Goal: Transaction & Acquisition: Purchase product/service

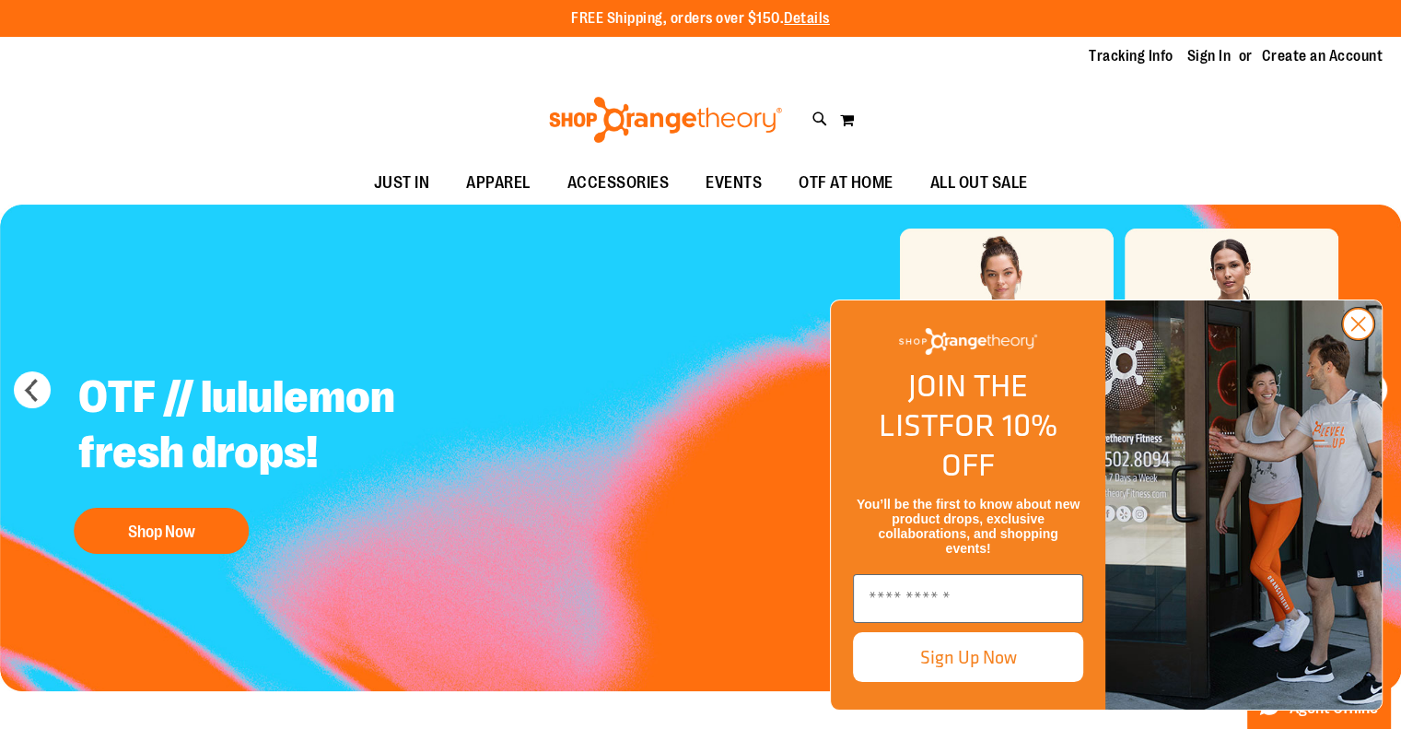
click at [1355, 331] on icon "Close dialog" at bounding box center [1358, 324] width 13 height 13
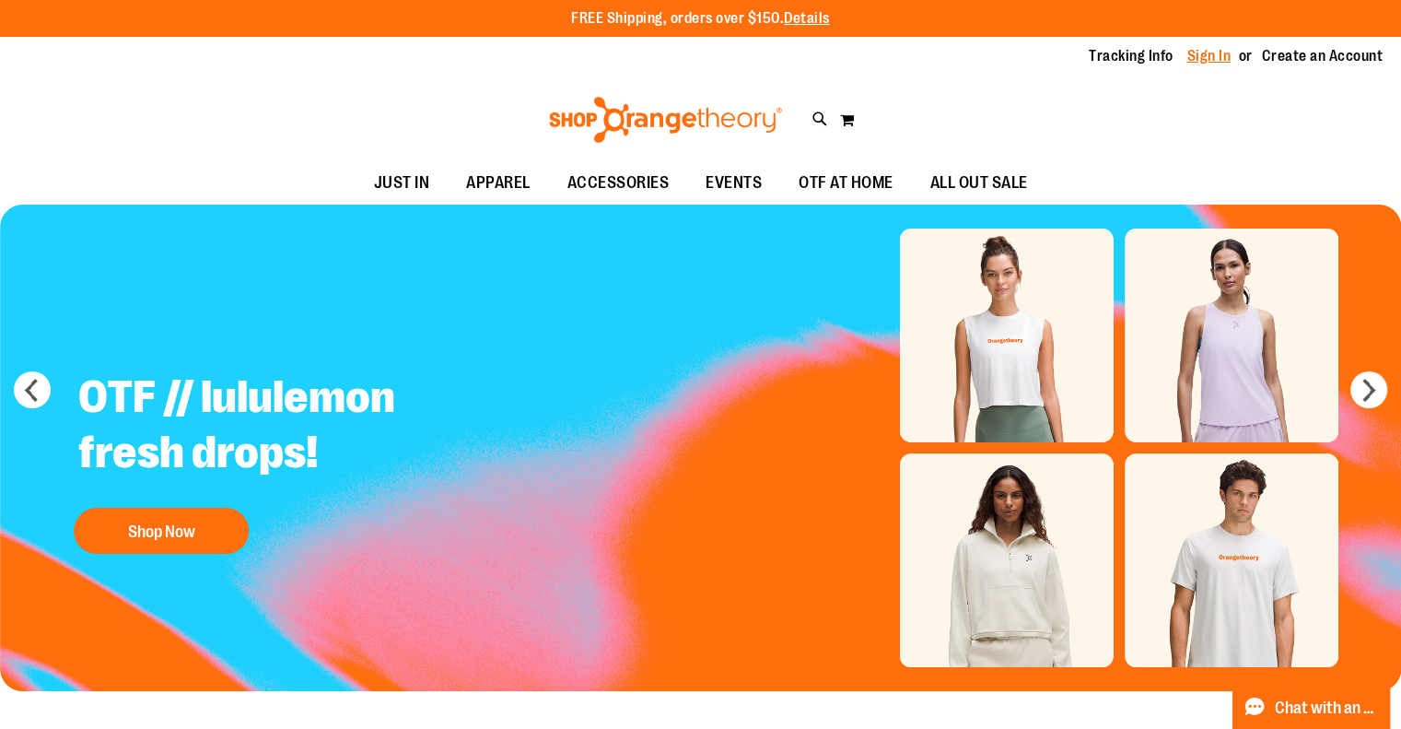
click at [1195, 46] on link "Sign In" at bounding box center [1209, 56] width 44 height 20
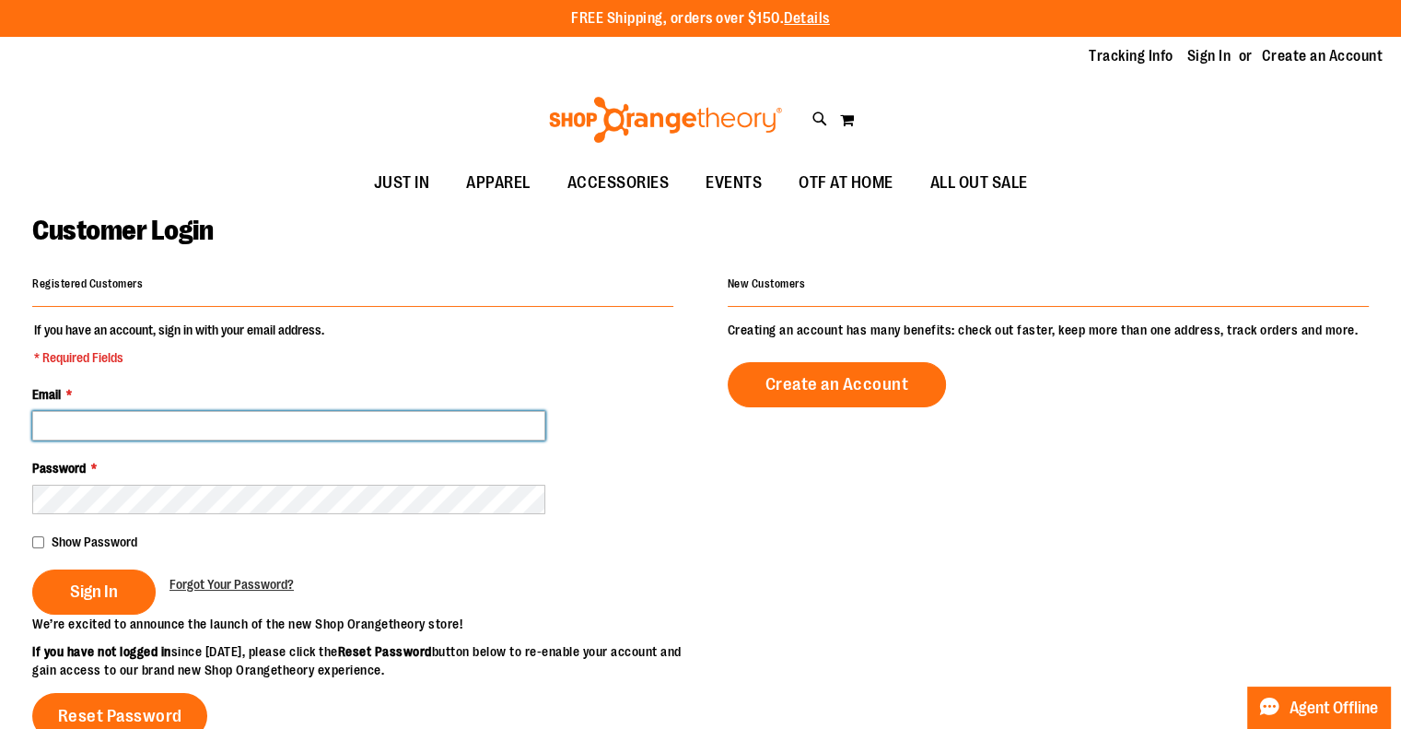
click at [424, 418] on input "Email *" at bounding box center [288, 425] width 513 height 29
type input "**********"
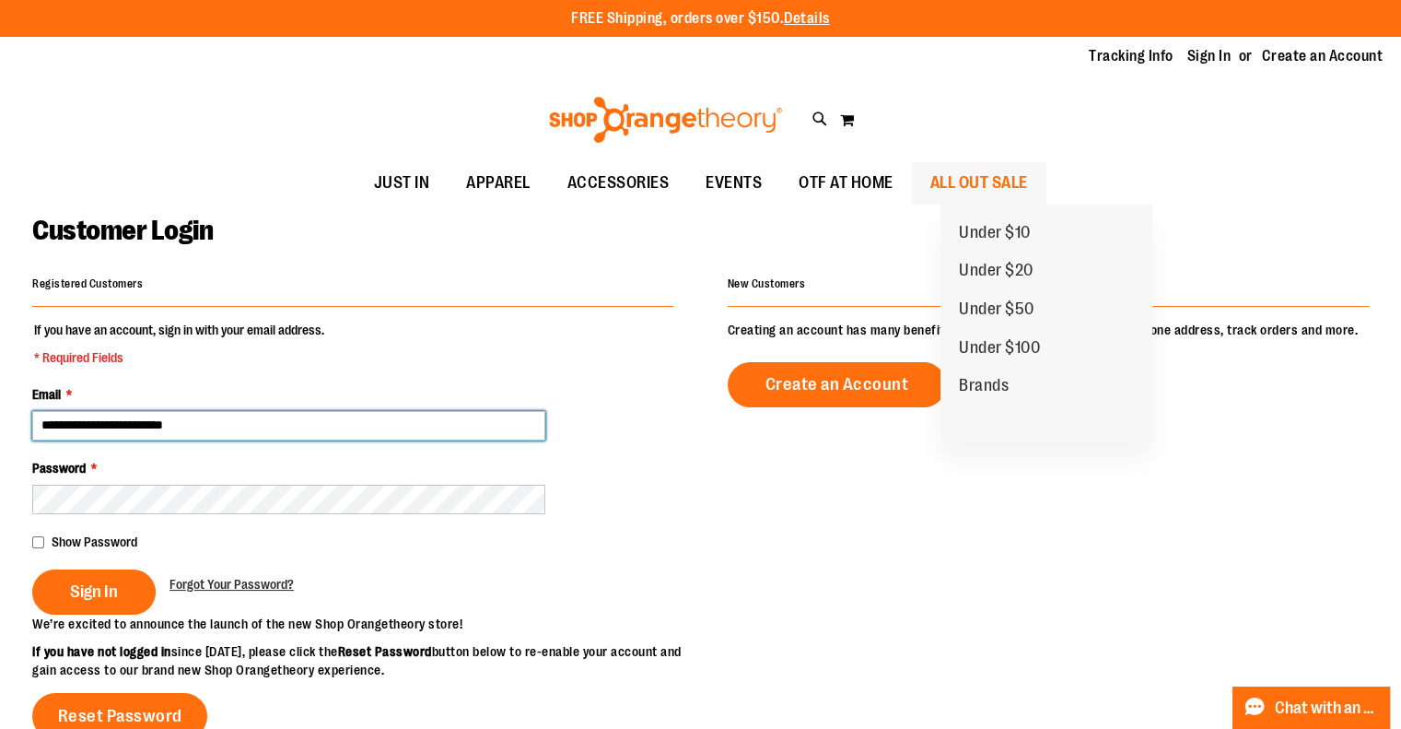
click at [983, 185] on span "ALL OUT SALE" at bounding box center [979, 182] width 98 height 41
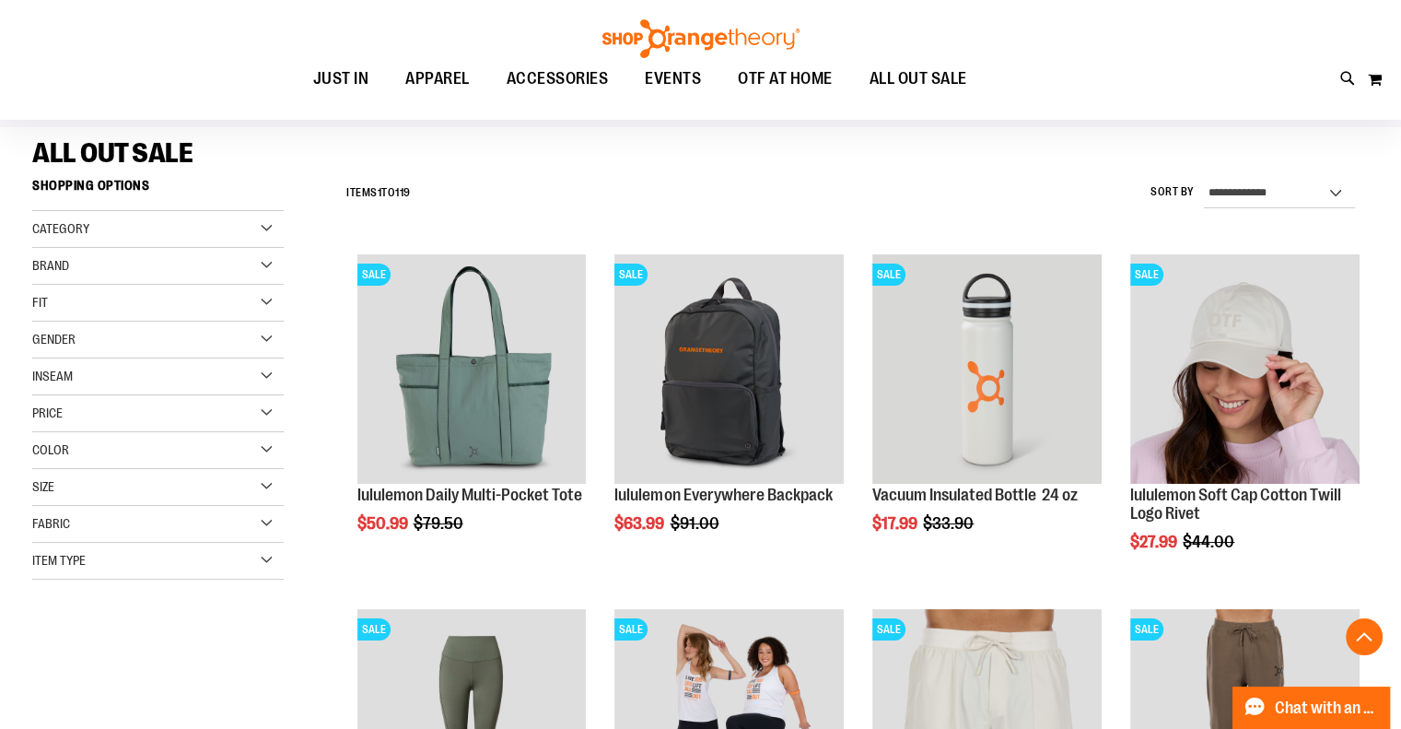
scroll to position [414, 0]
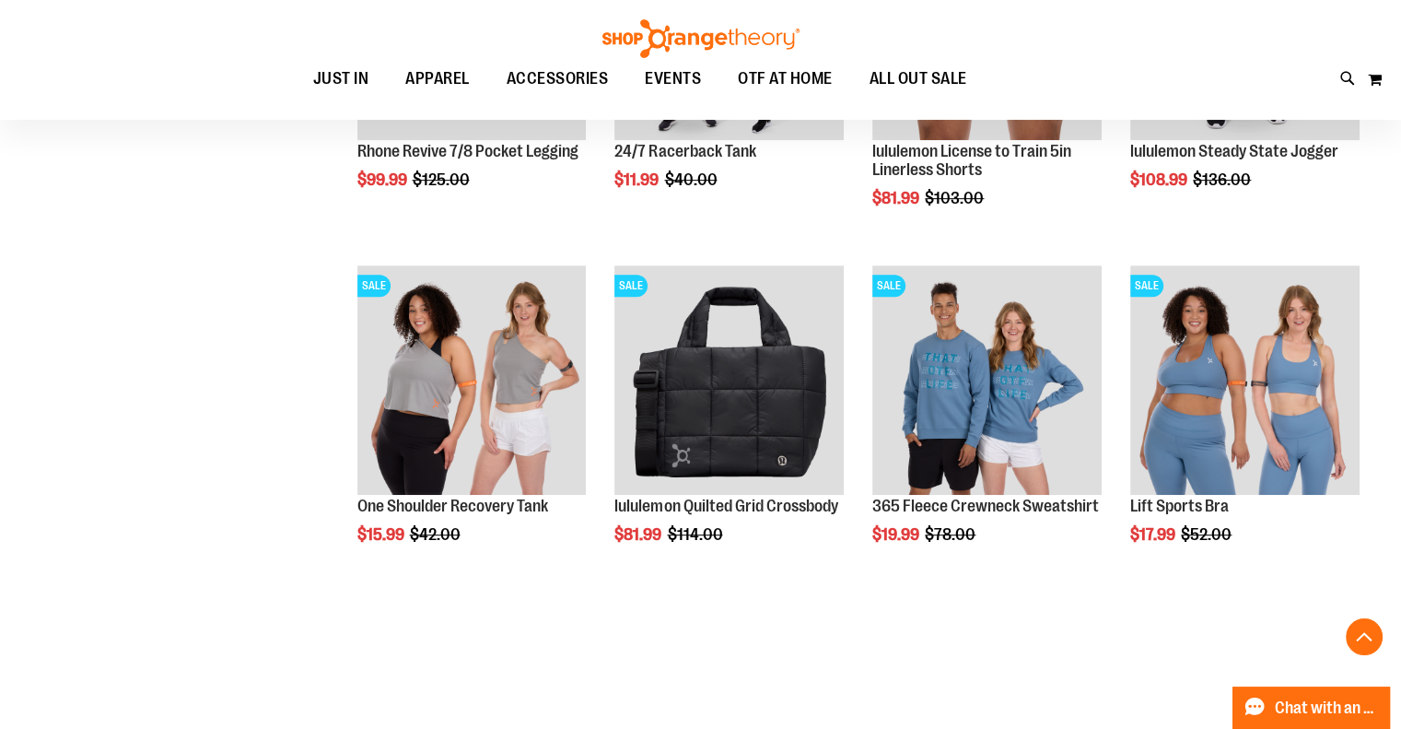
scroll to position [832, 0]
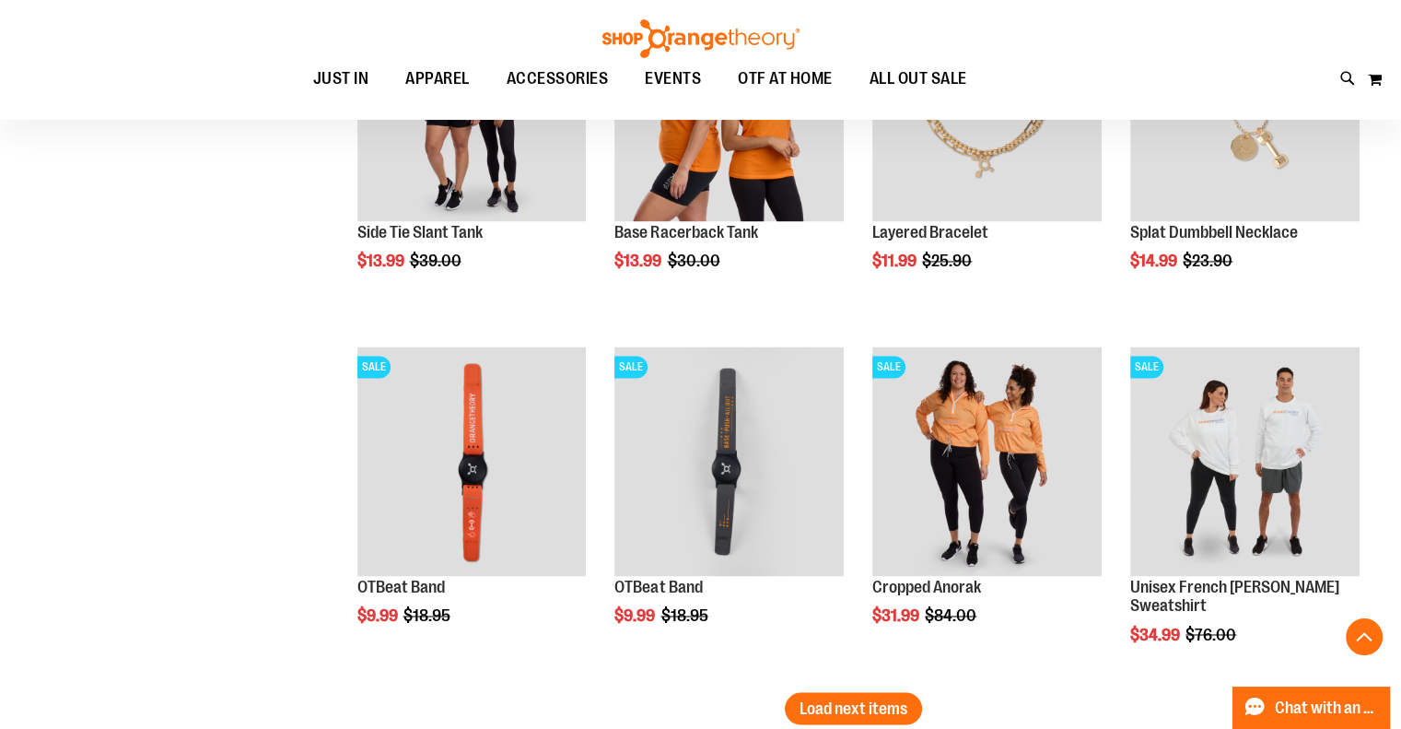
scroll to position [3321, 0]
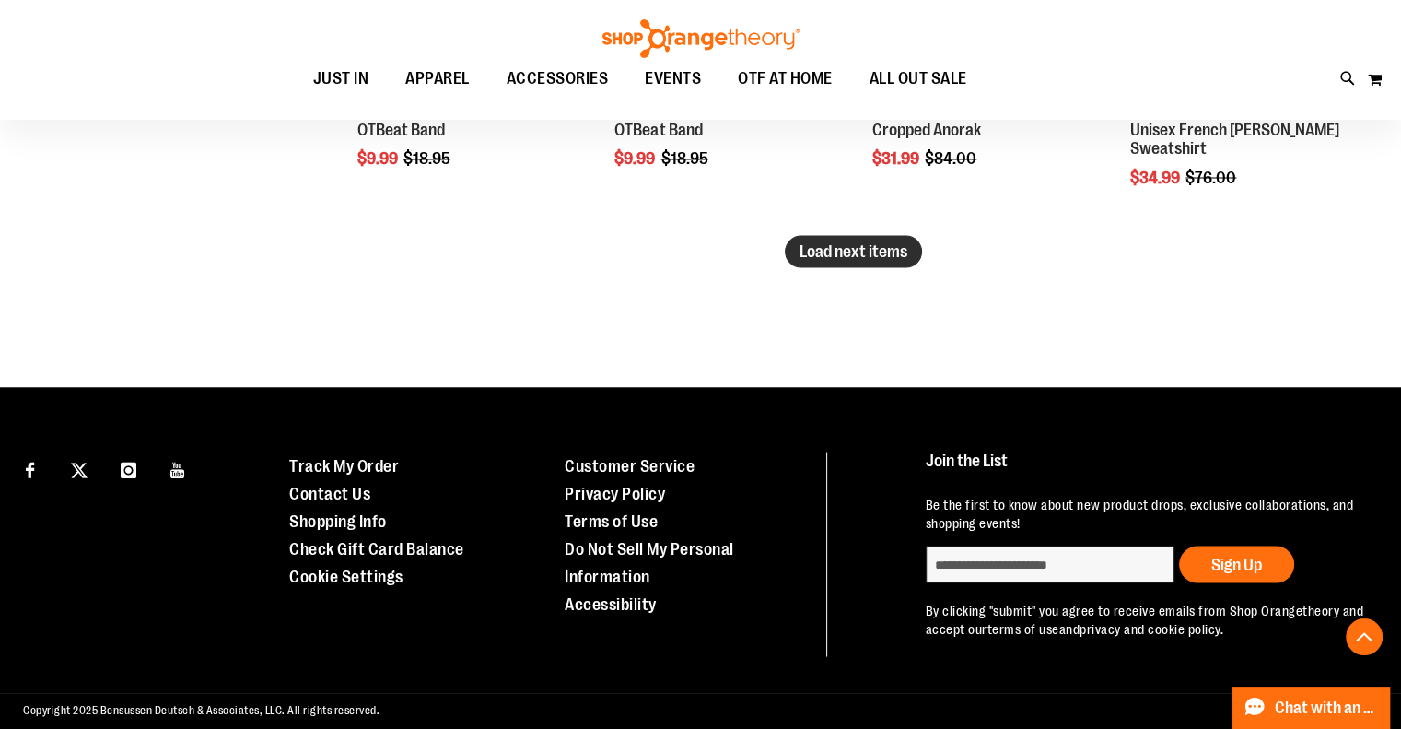
click at [851, 243] on span "Load next items" at bounding box center [853, 250] width 108 height 18
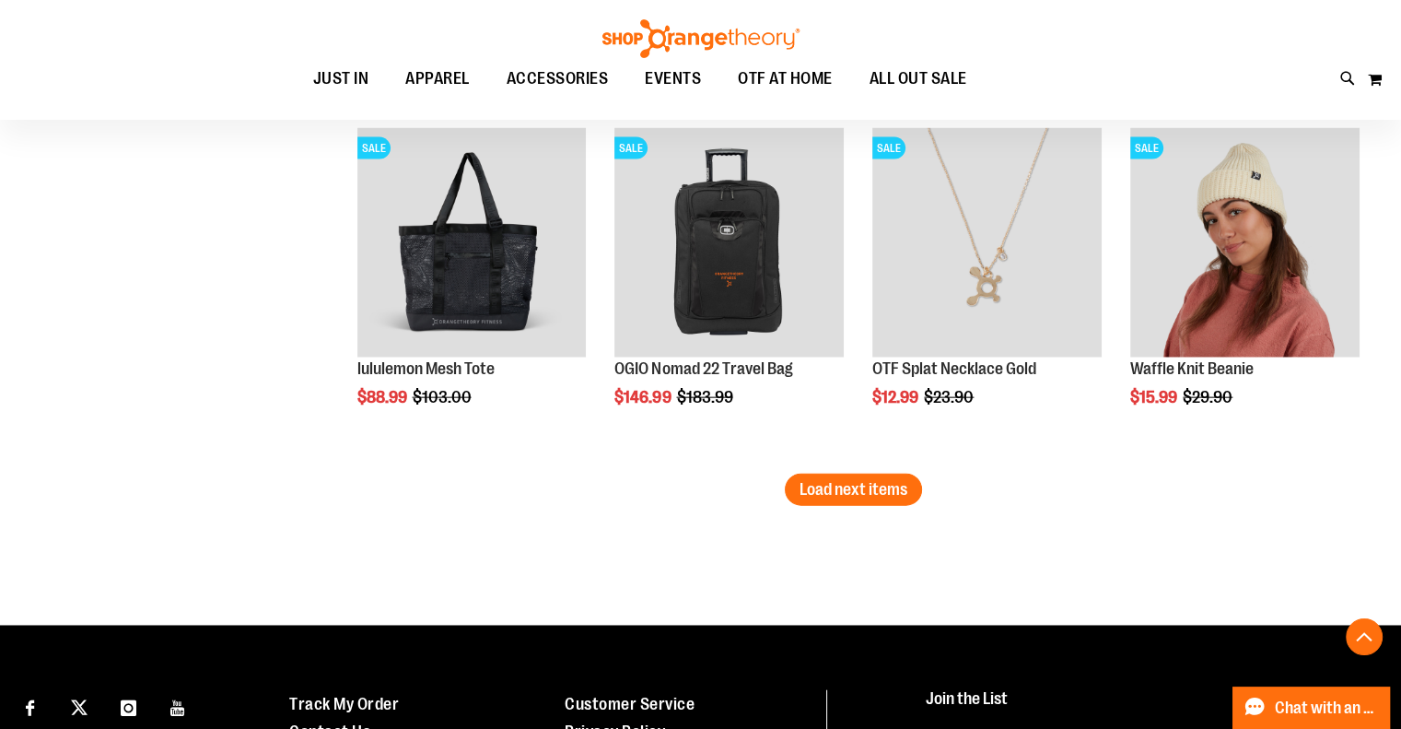
scroll to position [4157, 0]
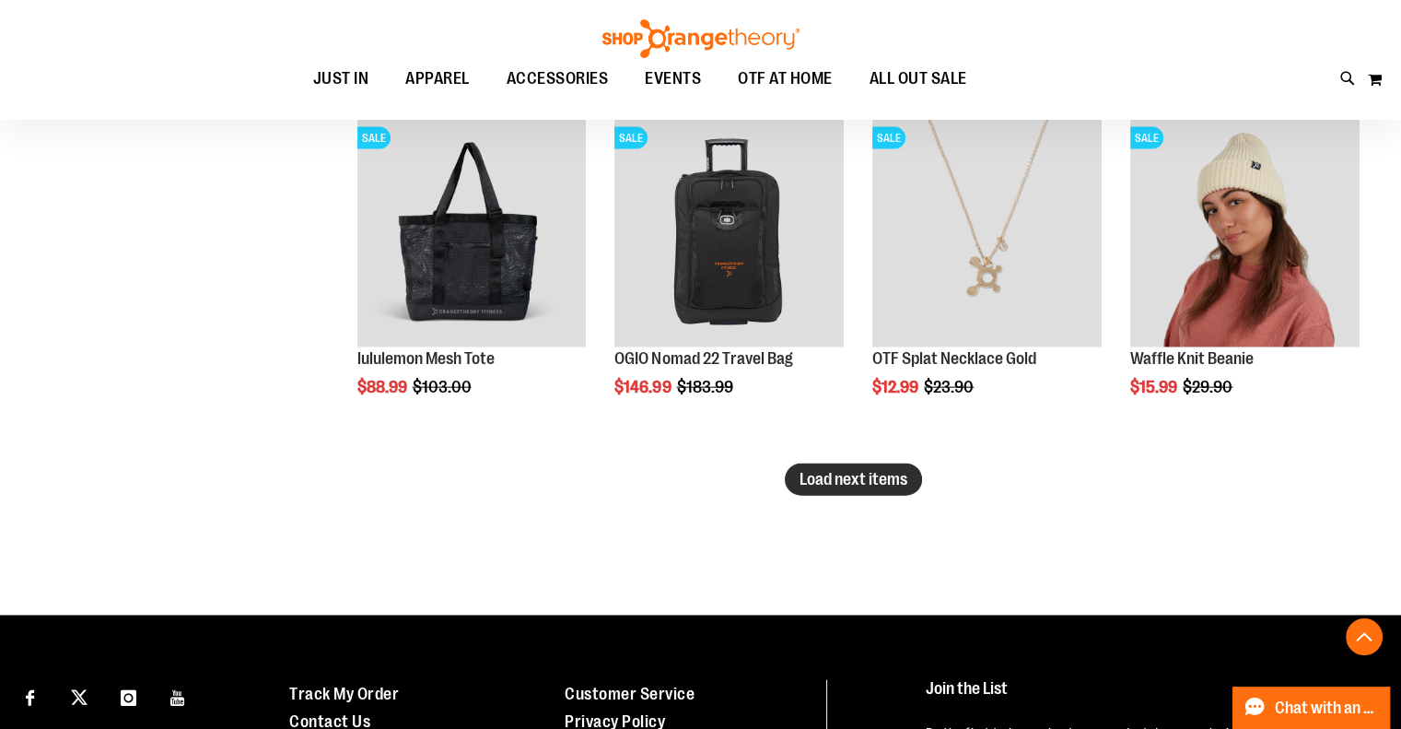
click at [866, 478] on span "Load next items" at bounding box center [853, 479] width 108 height 18
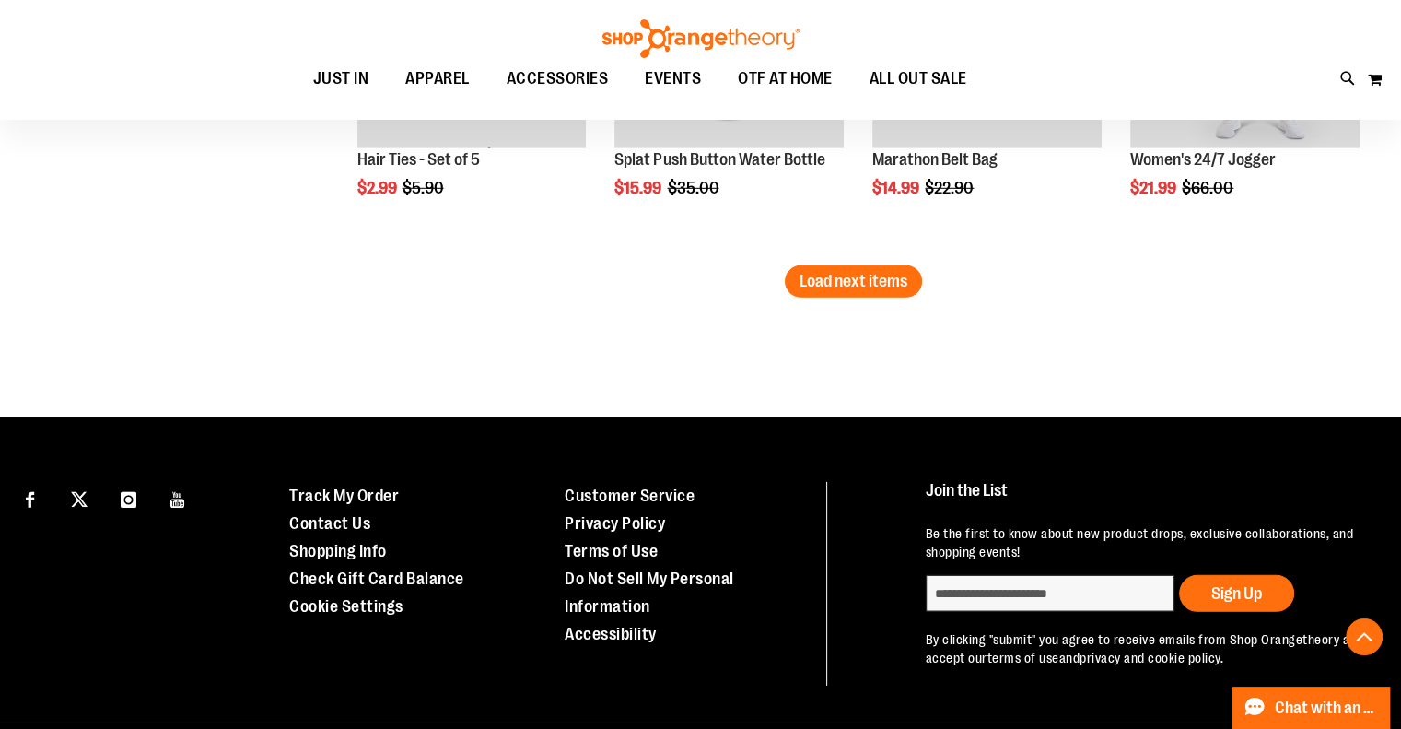
scroll to position [5486, 0]
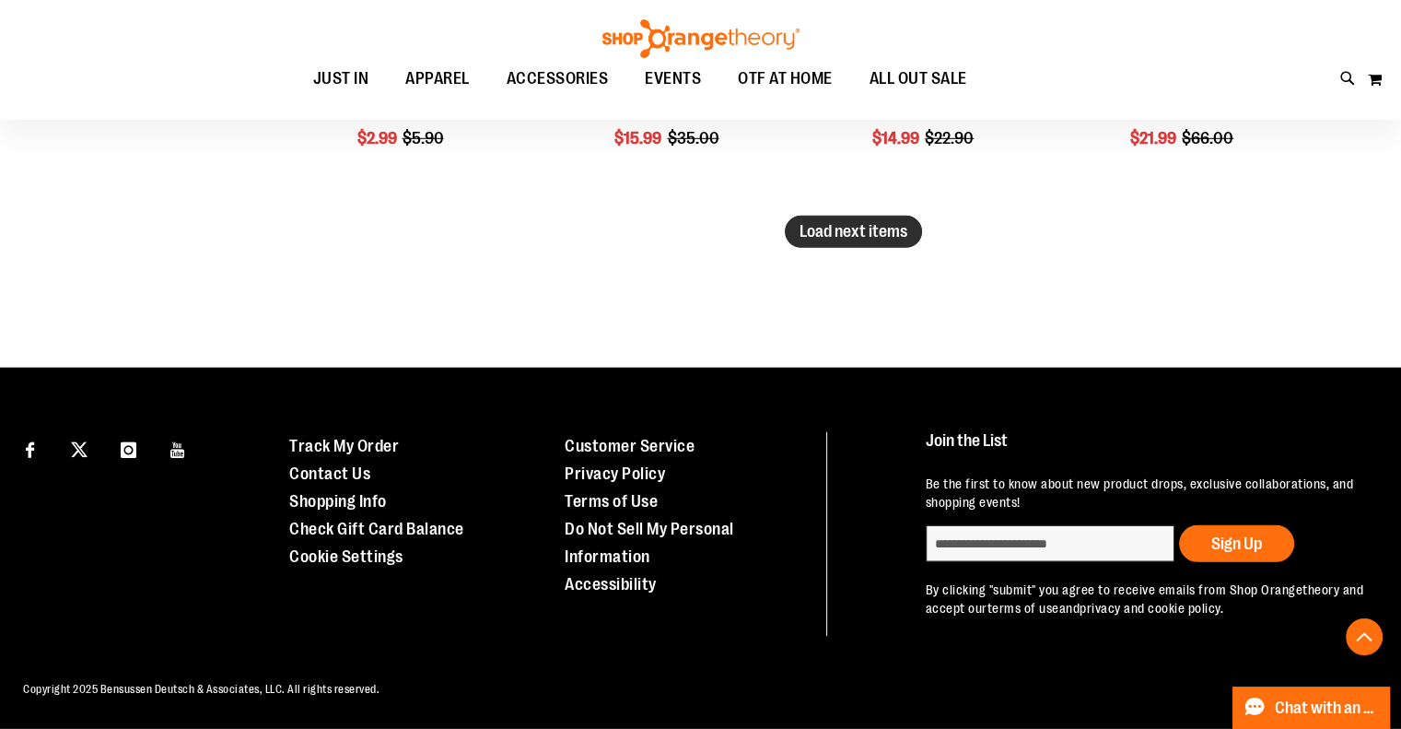
click at [898, 222] on span "Load next items" at bounding box center [853, 231] width 108 height 18
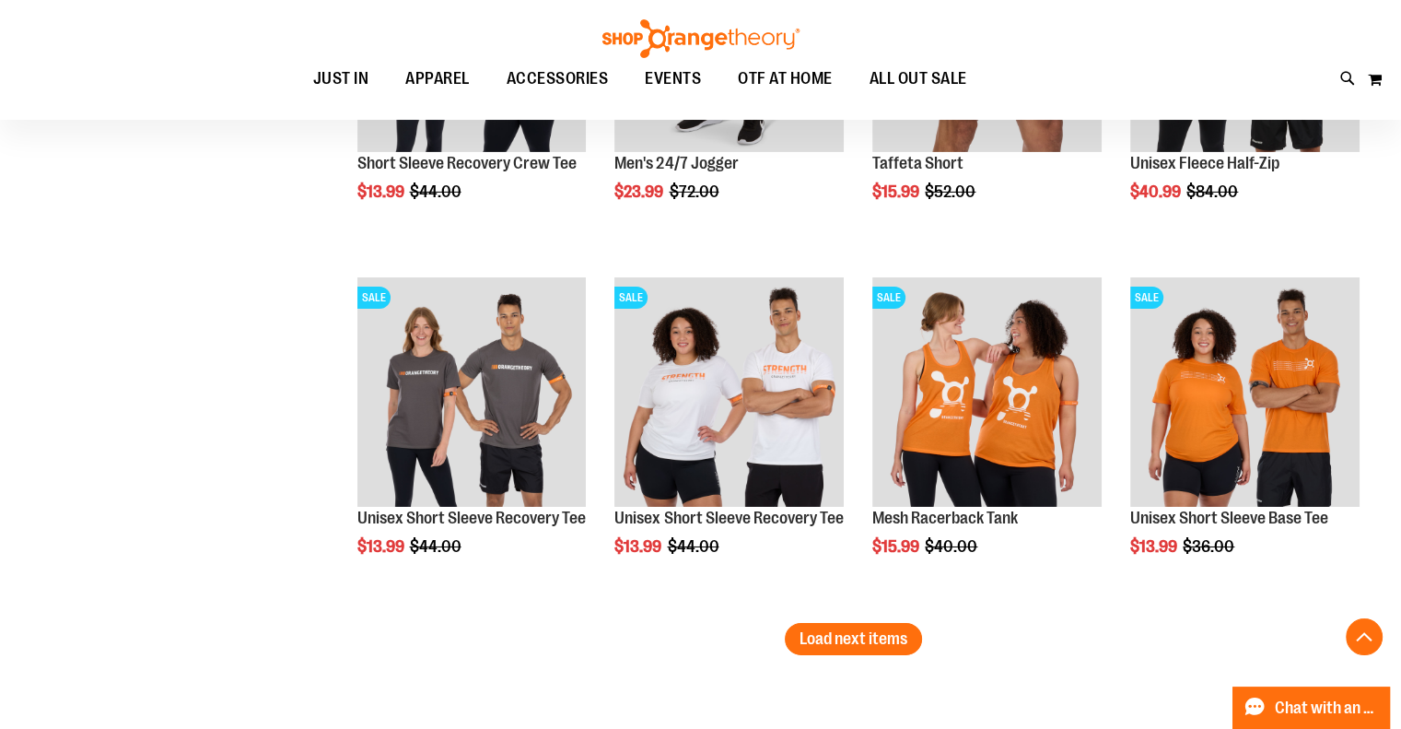
scroll to position [6135, 0]
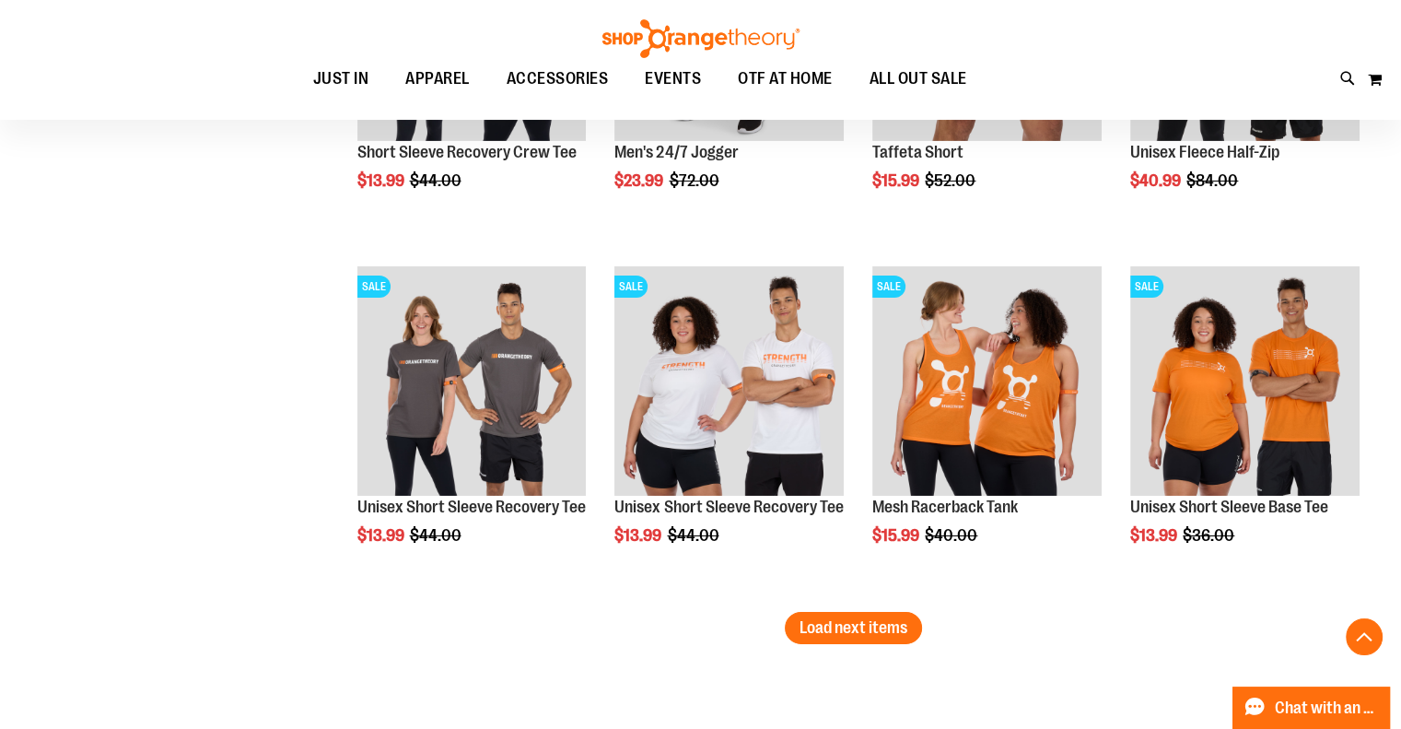
click at [894, 636] on button "Load next items" at bounding box center [853, 628] width 137 height 32
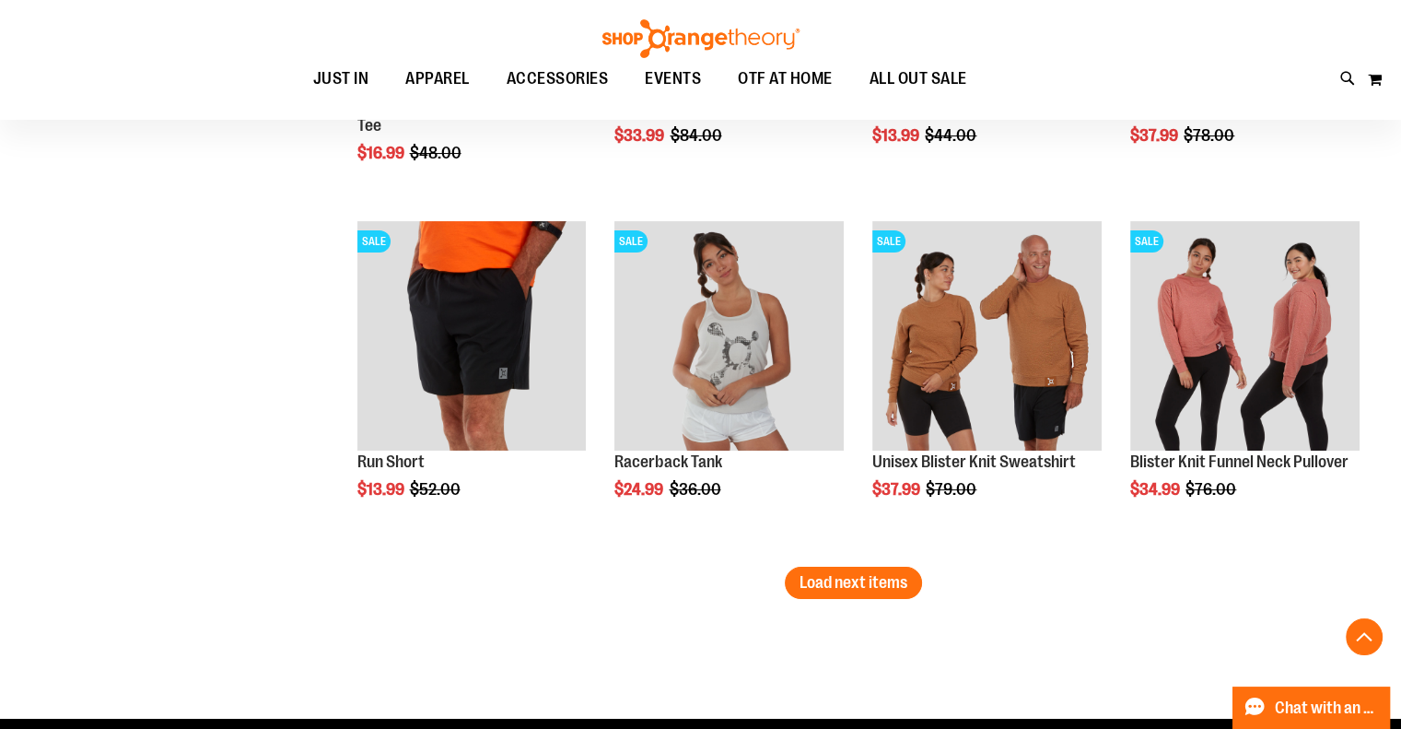
scroll to position [7246, 0]
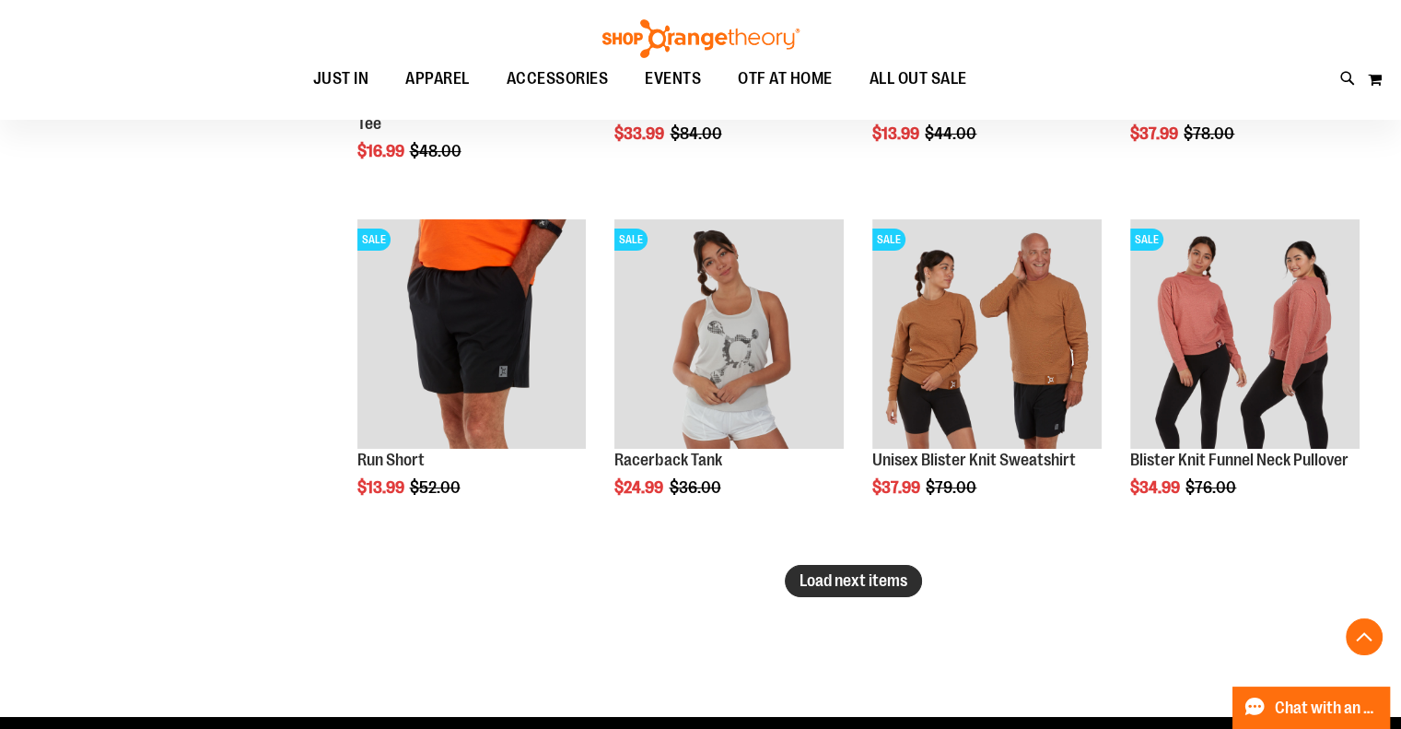
click at [852, 578] on span "Load next items" at bounding box center [853, 580] width 108 height 18
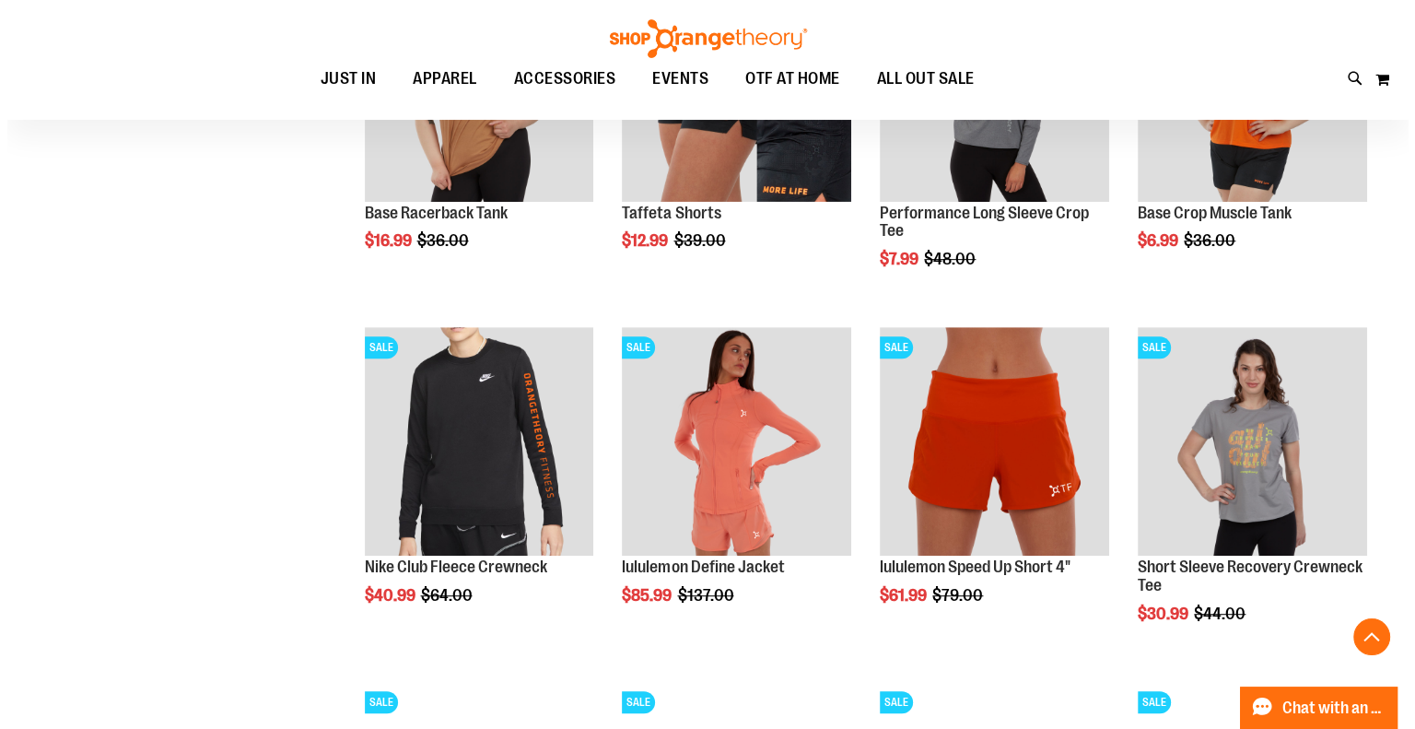
scroll to position [7853, 0]
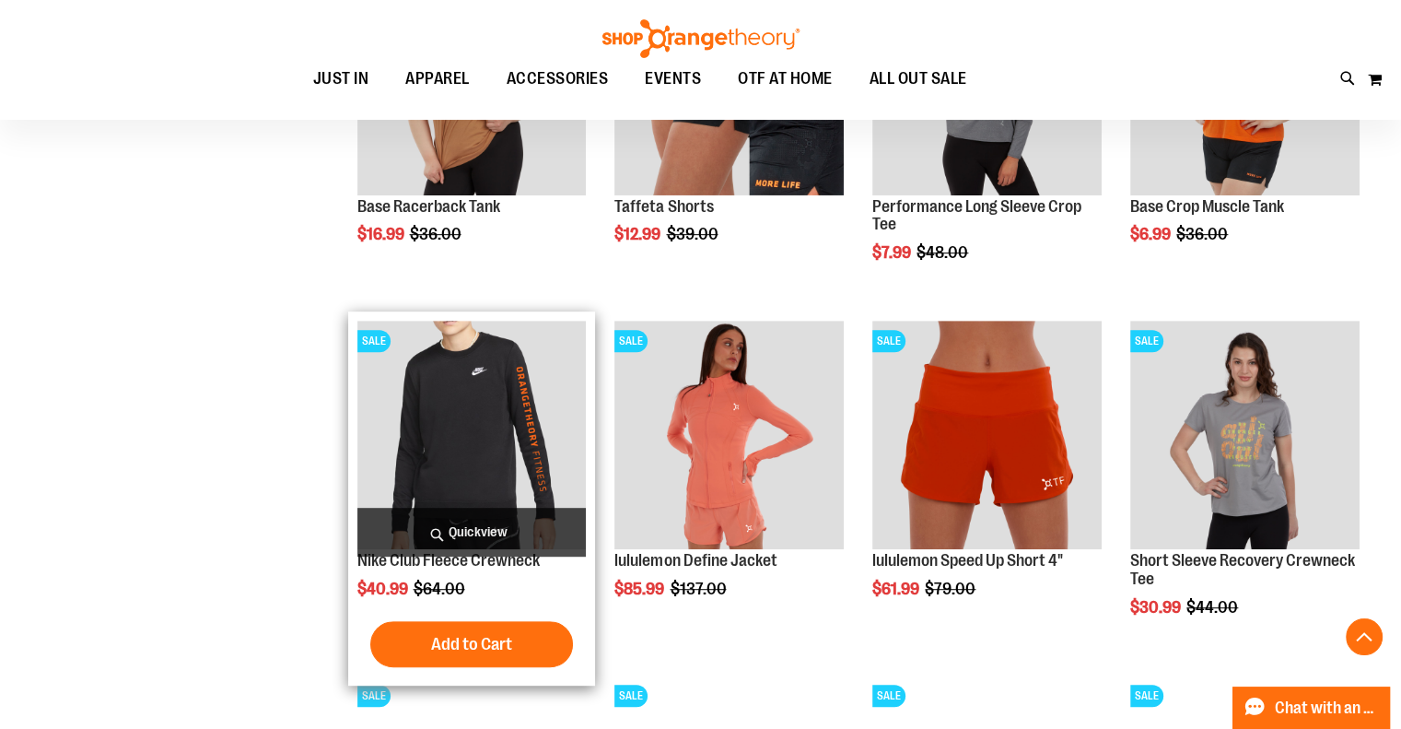
click at [519, 531] on span "Quickview" at bounding box center [471, 531] width 229 height 49
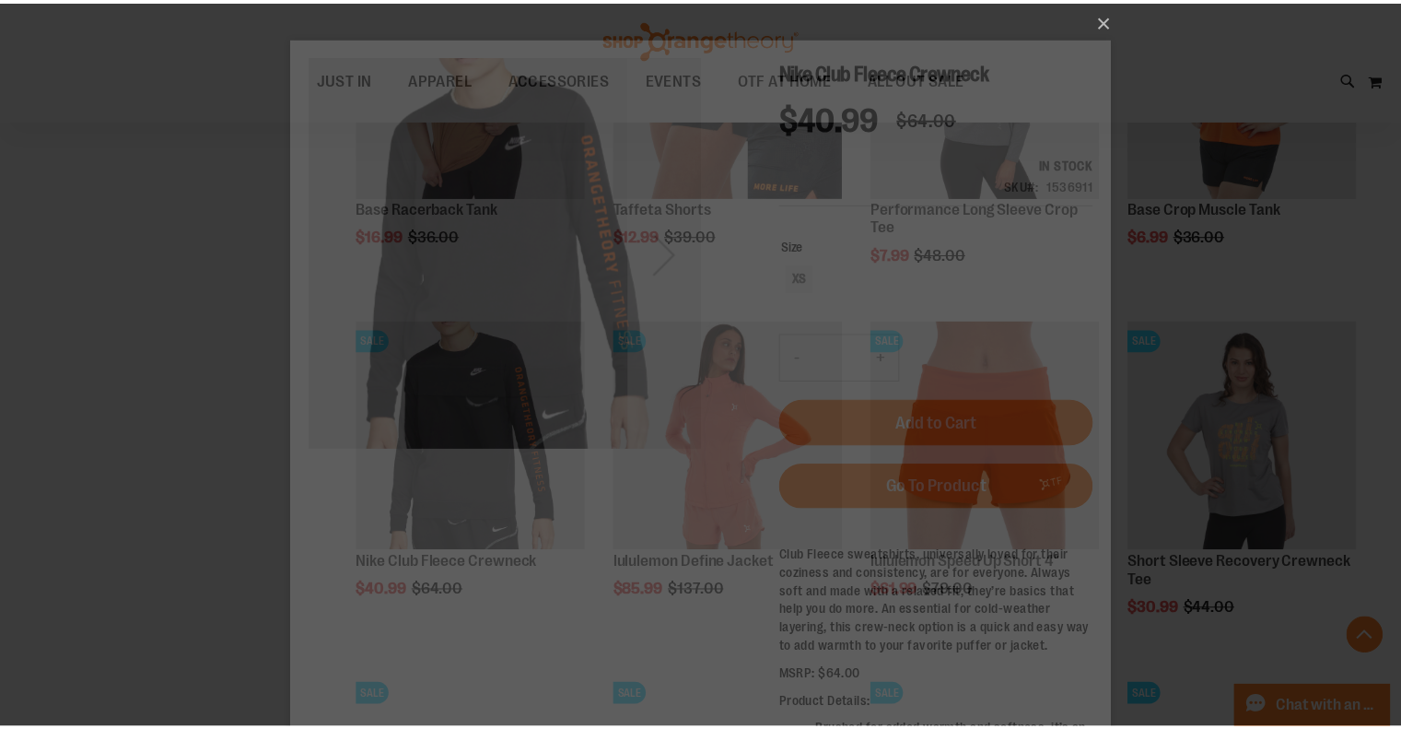
scroll to position [0, 0]
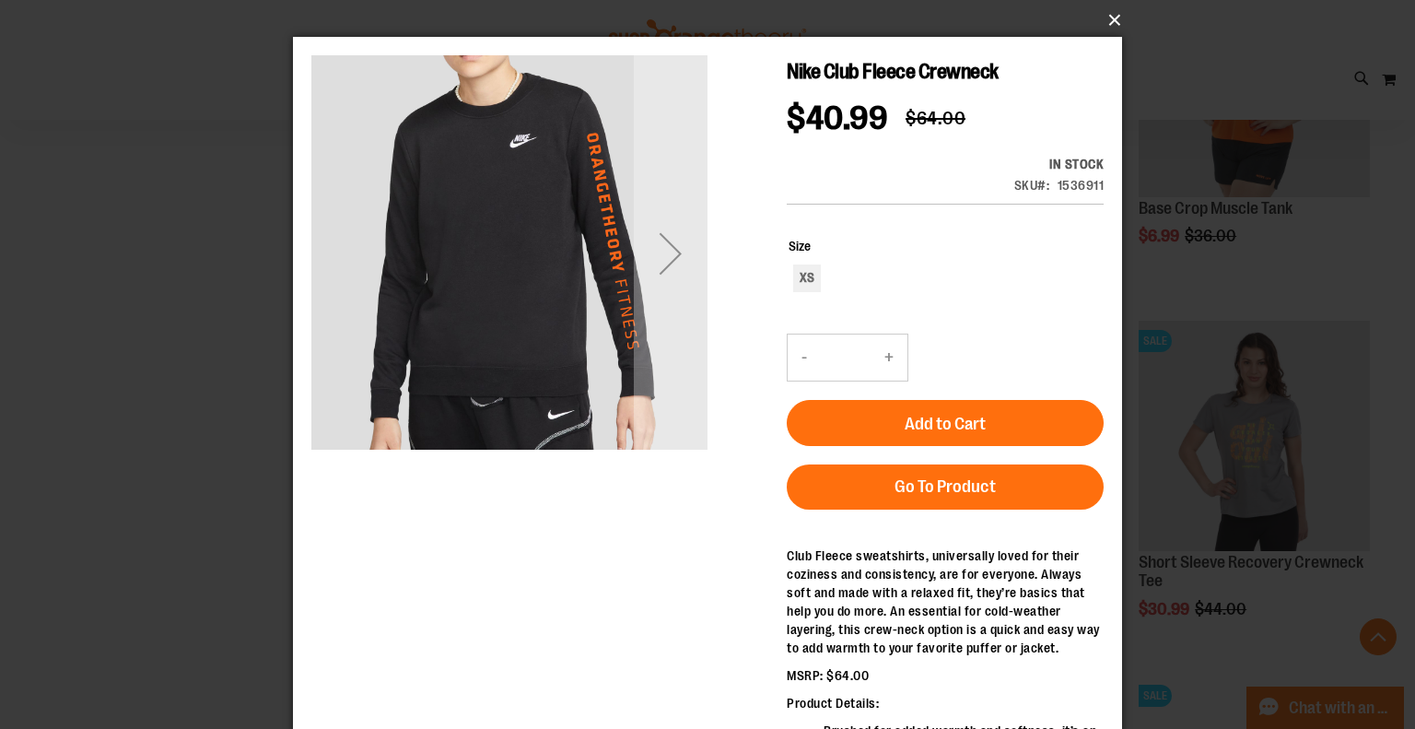
click at [1109, 17] on button "×" at bounding box center [712, 20] width 829 height 41
